Goal: Transaction & Acquisition: Purchase product/service

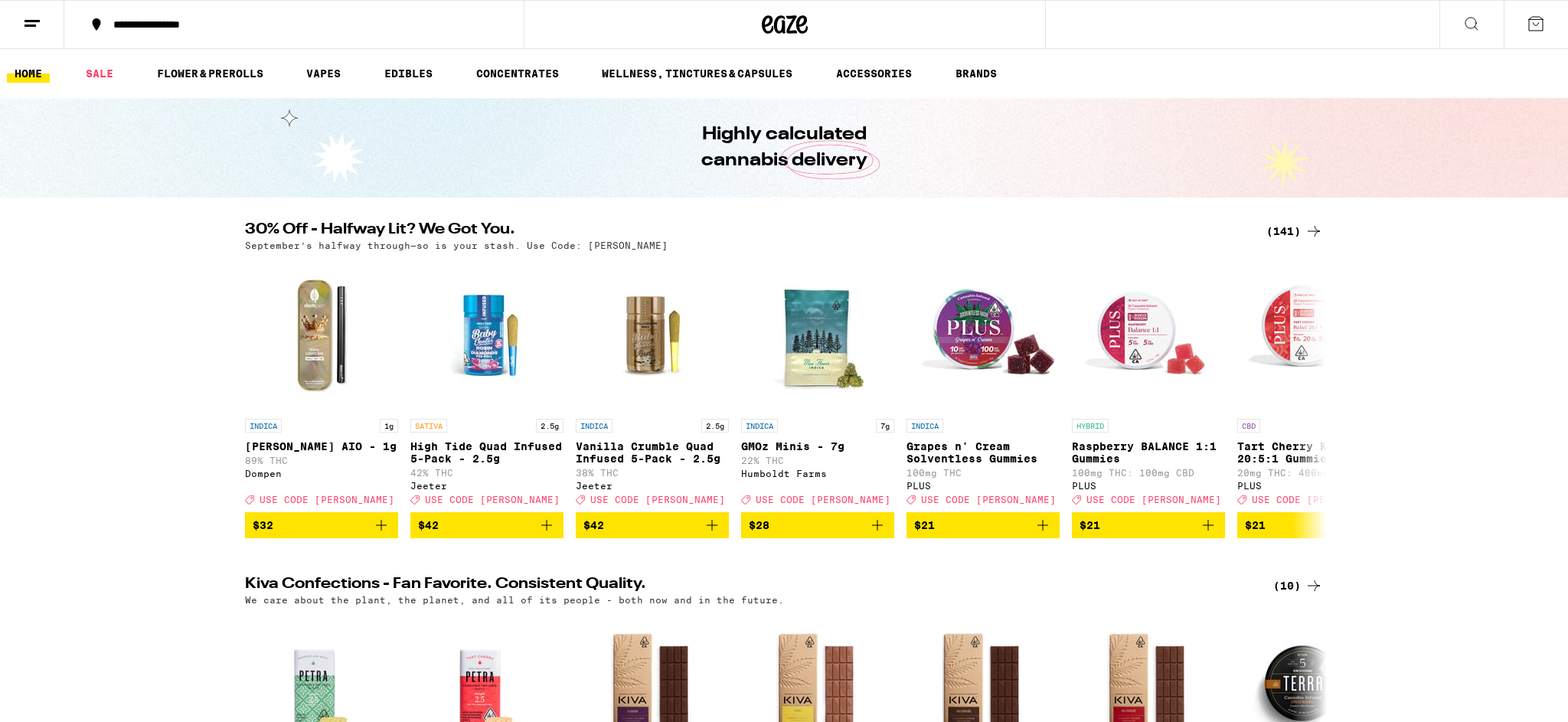
click at [1453, 32] on button at bounding box center [1471, 25] width 65 height 48
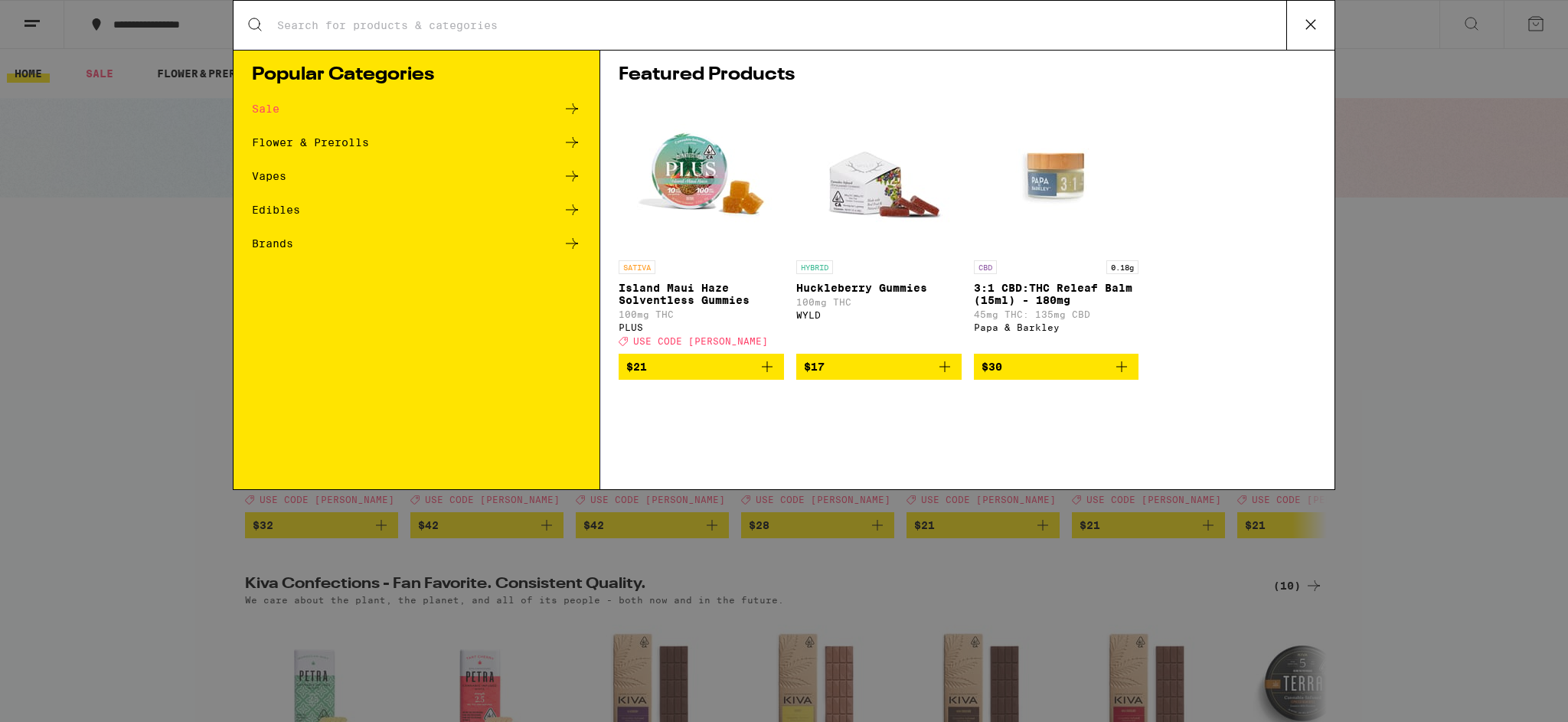
click at [776, 39] on div "Search for Products" at bounding box center [784, 25] width 1101 height 49
click at [669, 19] on input "Search for Products" at bounding box center [780, 25] width 1010 height 13
type input "garlic starship"
